Goal: Transaction & Acquisition: Download file/media

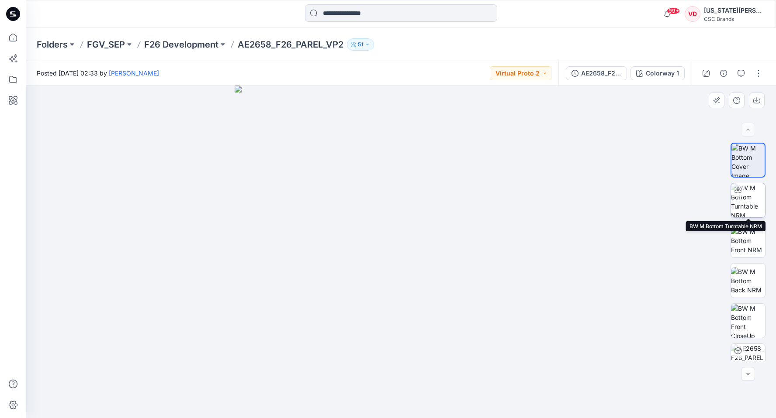
click at [749, 208] on img at bounding box center [748, 200] width 34 height 34
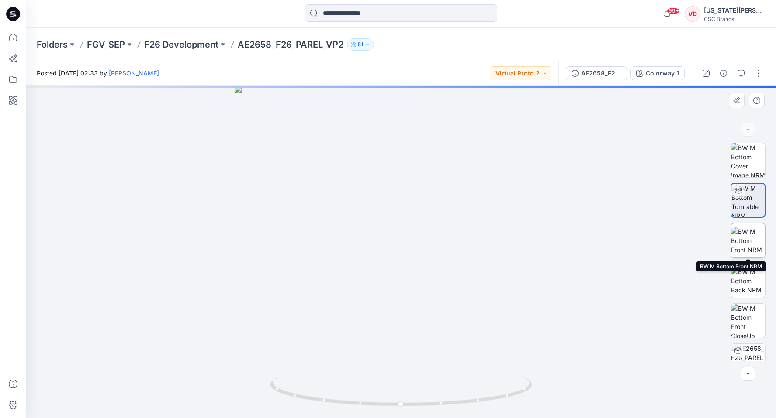
click at [745, 239] on img at bounding box center [748, 241] width 34 height 28
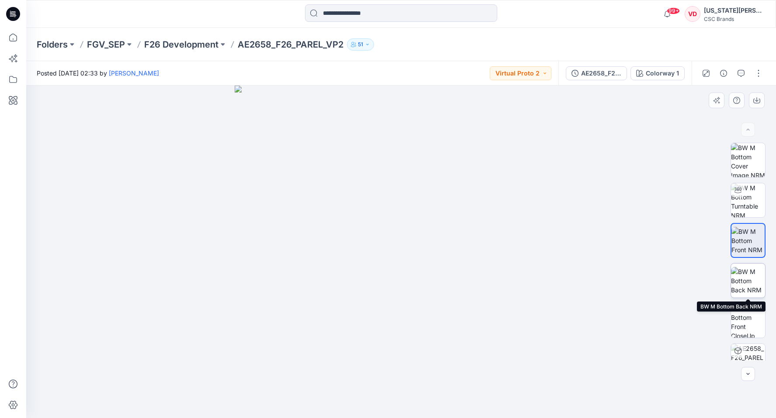
click at [749, 284] on img at bounding box center [748, 281] width 34 height 28
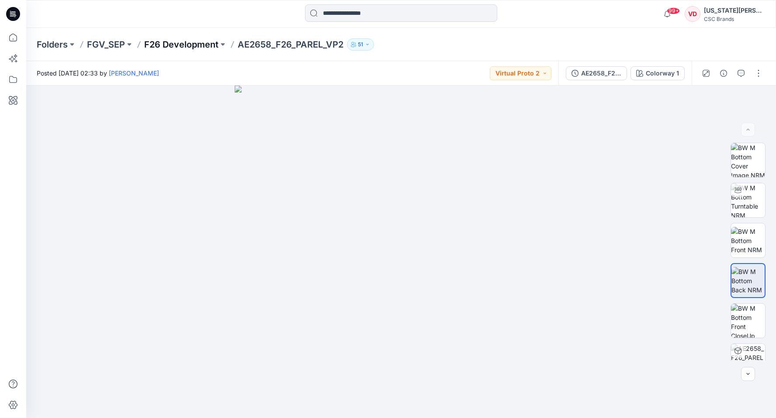
click at [176, 45] on p "F26 Development" at bounding box center [181, 44] width 74 height 12
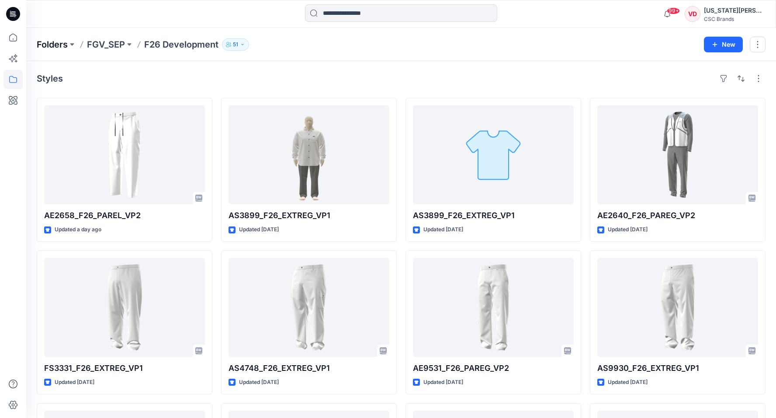
click at [68, 44] on p "Folders" at bounding box center [52, 44] width 31 height 12
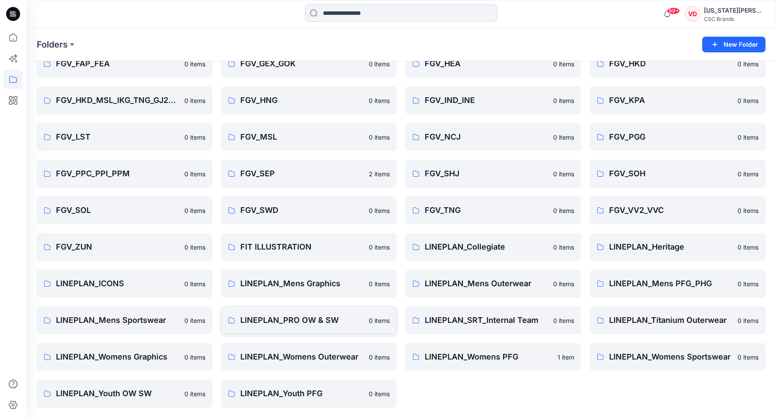
scroll to position [83, 0]
click at [459, 174] on p "FGV_SHJ" at bounding box center [485, 174] width 123 height 12
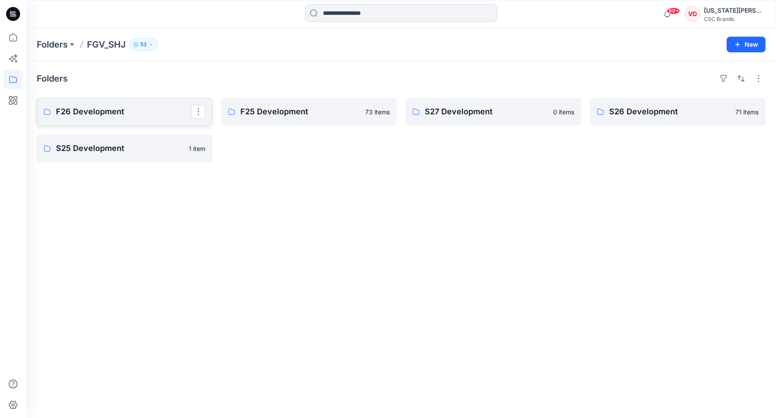
click at [114, 114] on p "F26 Development" at bounding box center [123, 112] width 135 height 12
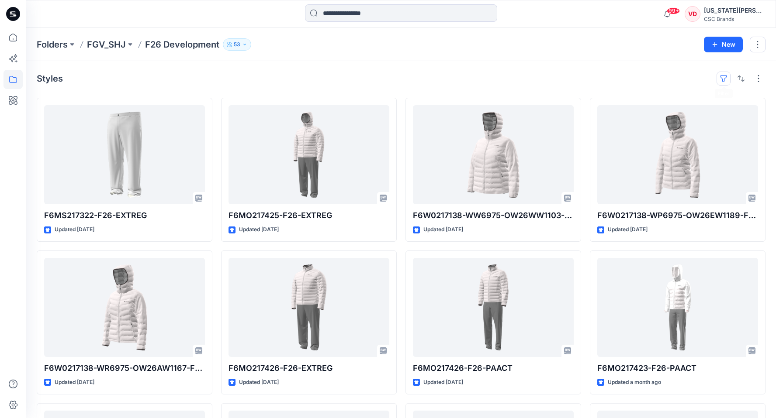
click at [724, 76] on button "button" at bounding box center [723, 79] width 14 height 14
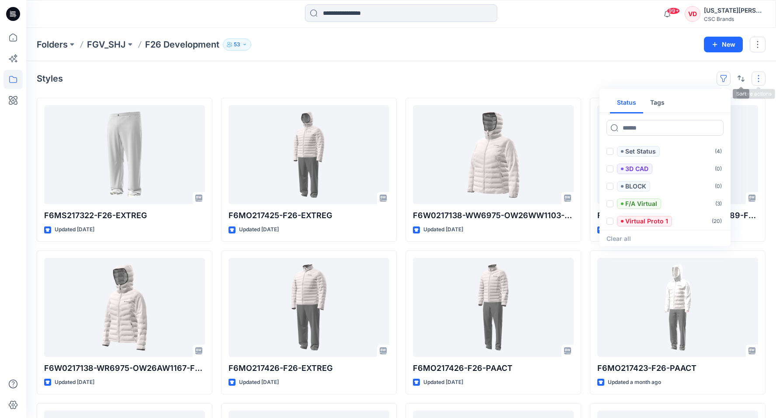
click at [760, 79] on button "button" at bounding box center [758, 79] width 14 height 14
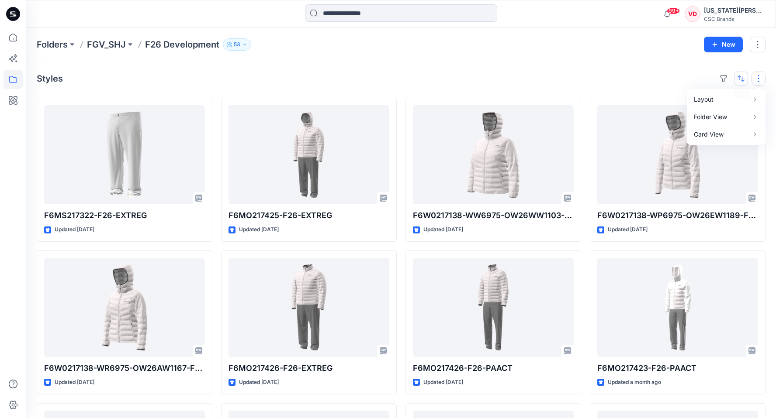
click at [743, 79] on button "button" at bounding box center [741, 79] width 14 height 14
click at [761, 75] on button "button" at bounding box center [758, 79] width 14 height 14
click at [551, 82] on div "Styles Layout Grid Large Grid Folder View Compact Card Card View Card Info Tags" at bounding box center [401, 79] width 728 height 14
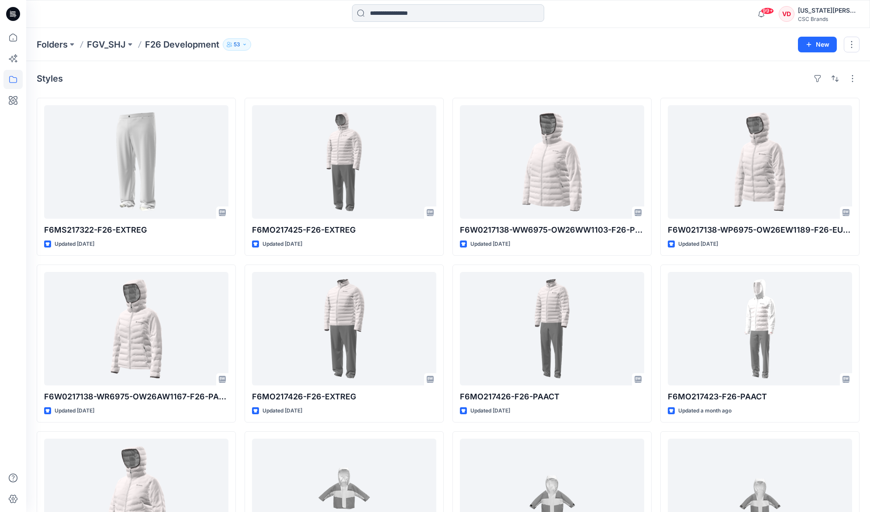
click at [413, 16] on input at bounding box center [448, 12] width 192 height 17
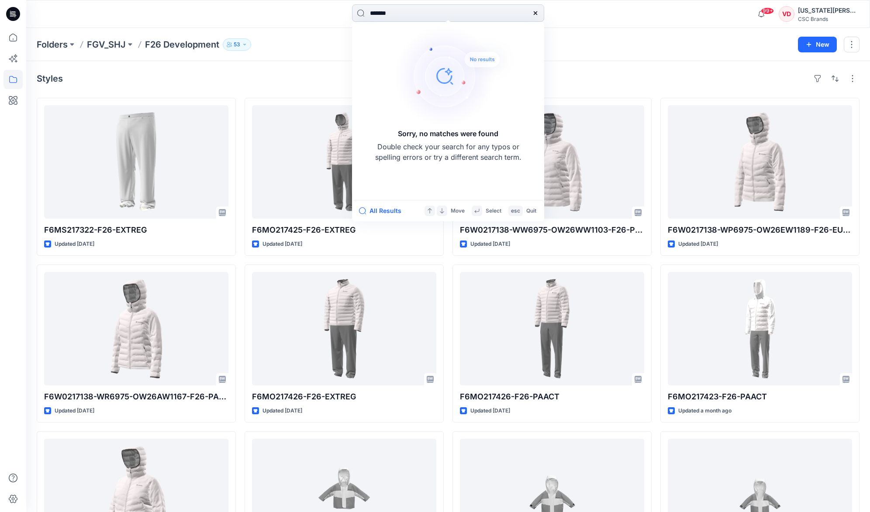
drag, startPoint x: 502, startPoint y: 15, endPoint x: 357, endPoint y: 15, distance: 145.0
click at [357, 15] on input "*******" at bounding box center [448, 12] width 192 height 17
paste input
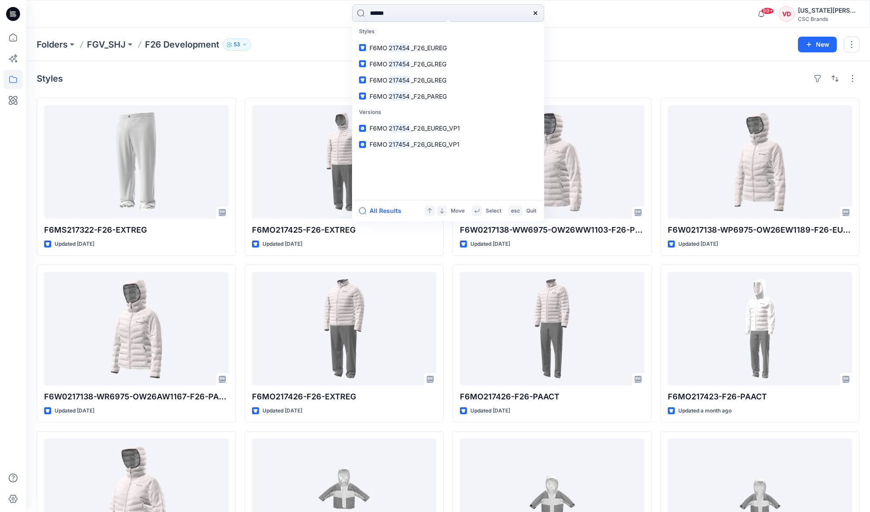
type input "******"
click at [430, 68] on p "F6MO 217454 _F26_GLREG" at bounding box center [407, 63] width 77 height 9
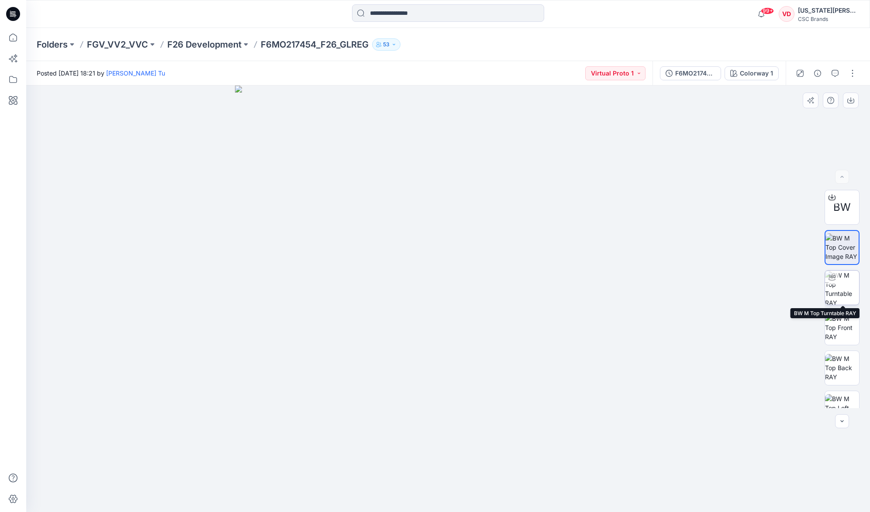
click at [775, 293] on img at bounding box center [842, 288] width 34 height 34
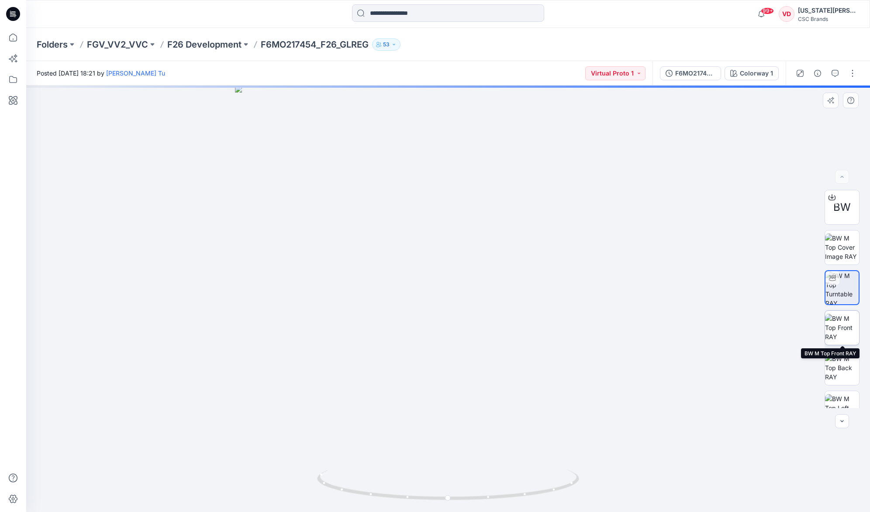
click at [775, 332] on img at bounding box center [842, 328] width 34 height 28
click at [775, 376] on img at bounding box center [842, 368] width 34 height 28
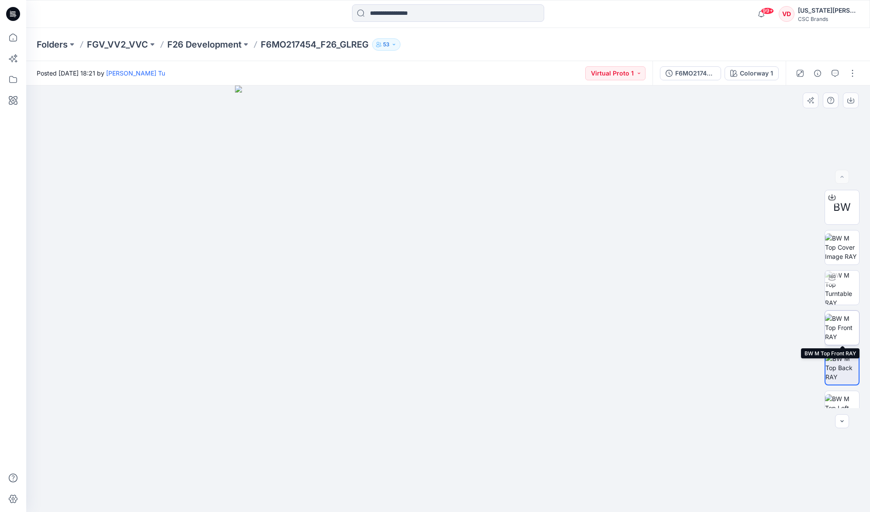
click at [775, 326] on img at bounding box center [842, 328] width 34 height 28
click at [775, 367] on img at bounding box center [842, 368] width 34 height 28
click at [685, 73] on div "F6MO217454_F26_GLREG_VP1" at bounding box center [695, 74] width 40 height 10
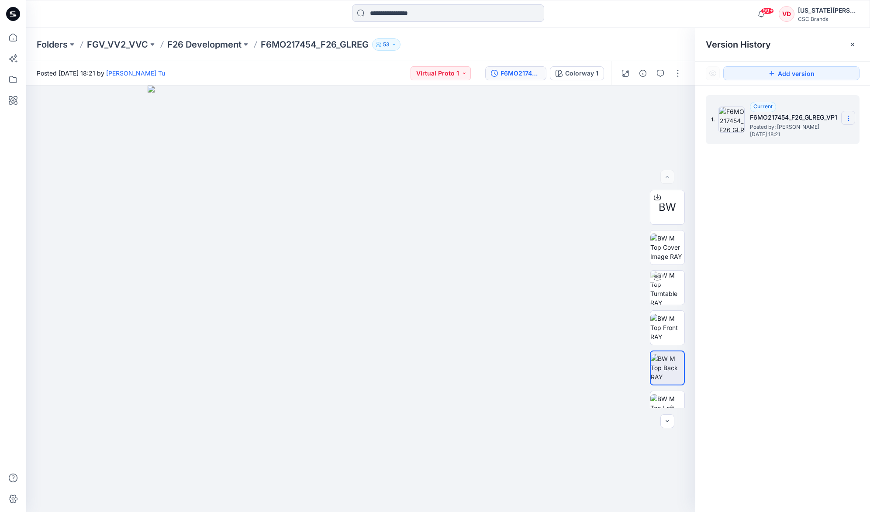
click at [775, 120] on icon at bounding box center [848, 118] width 7 height 7
click at [667, 204] on span "BW" at bounding box center [667, 208] width 17 height 16
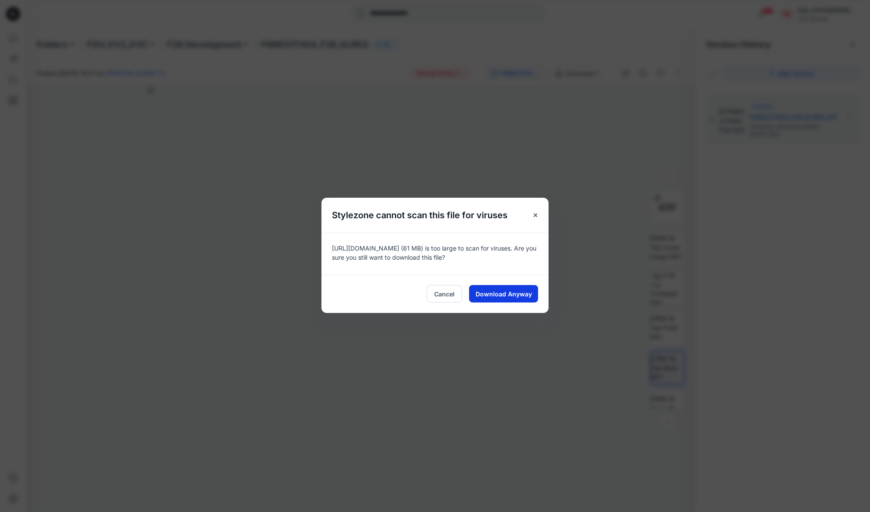
click at [527, 294] on span "Download Anyway" at bounding box center [504, 294] width 56 height 9
